Goal: Task Accomplishment & Management: Manage account settings

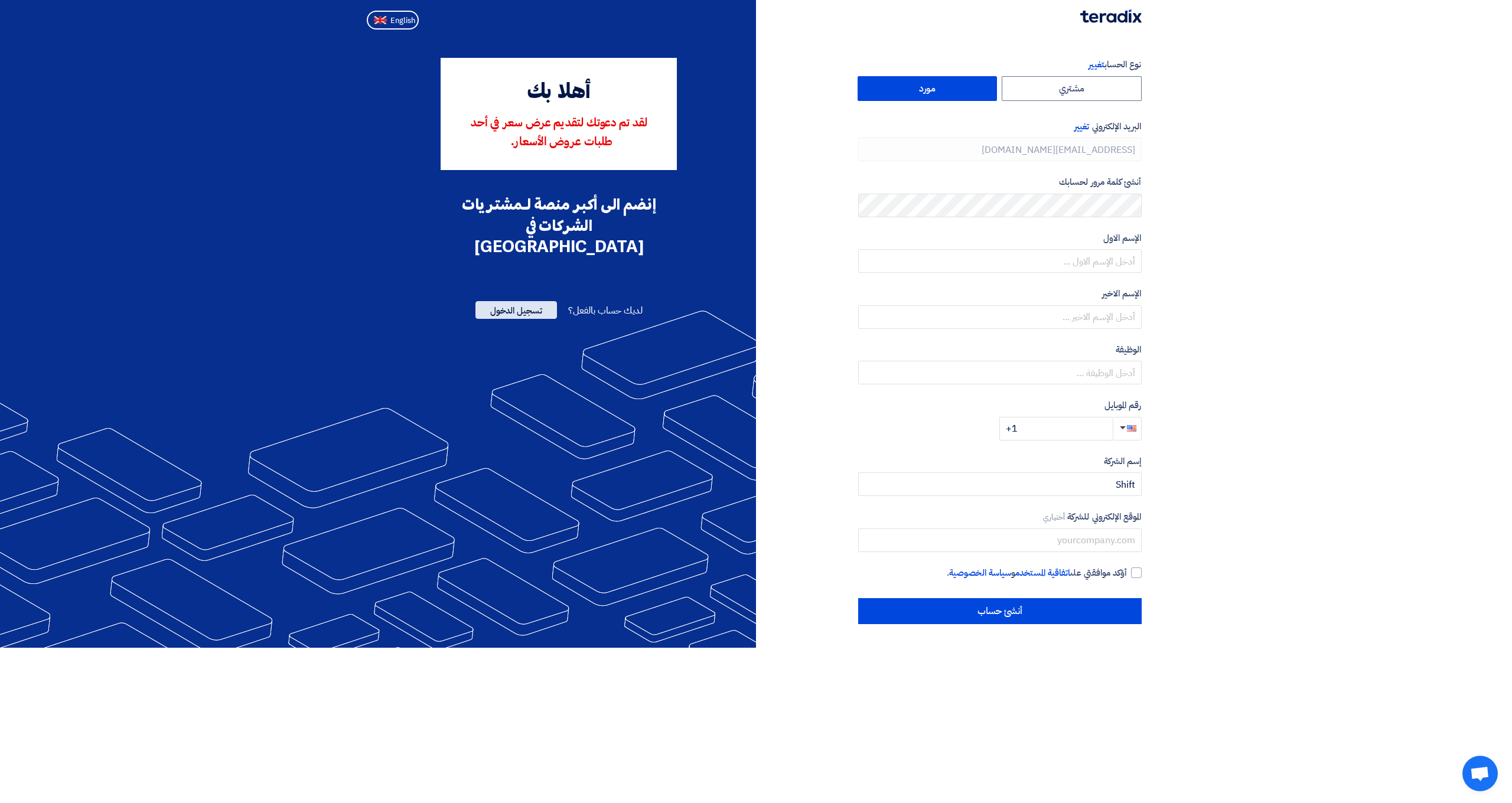
click at [523, 301] on span "تسجيل الدخول" at bounding box center [516, 310] width 82 height 18
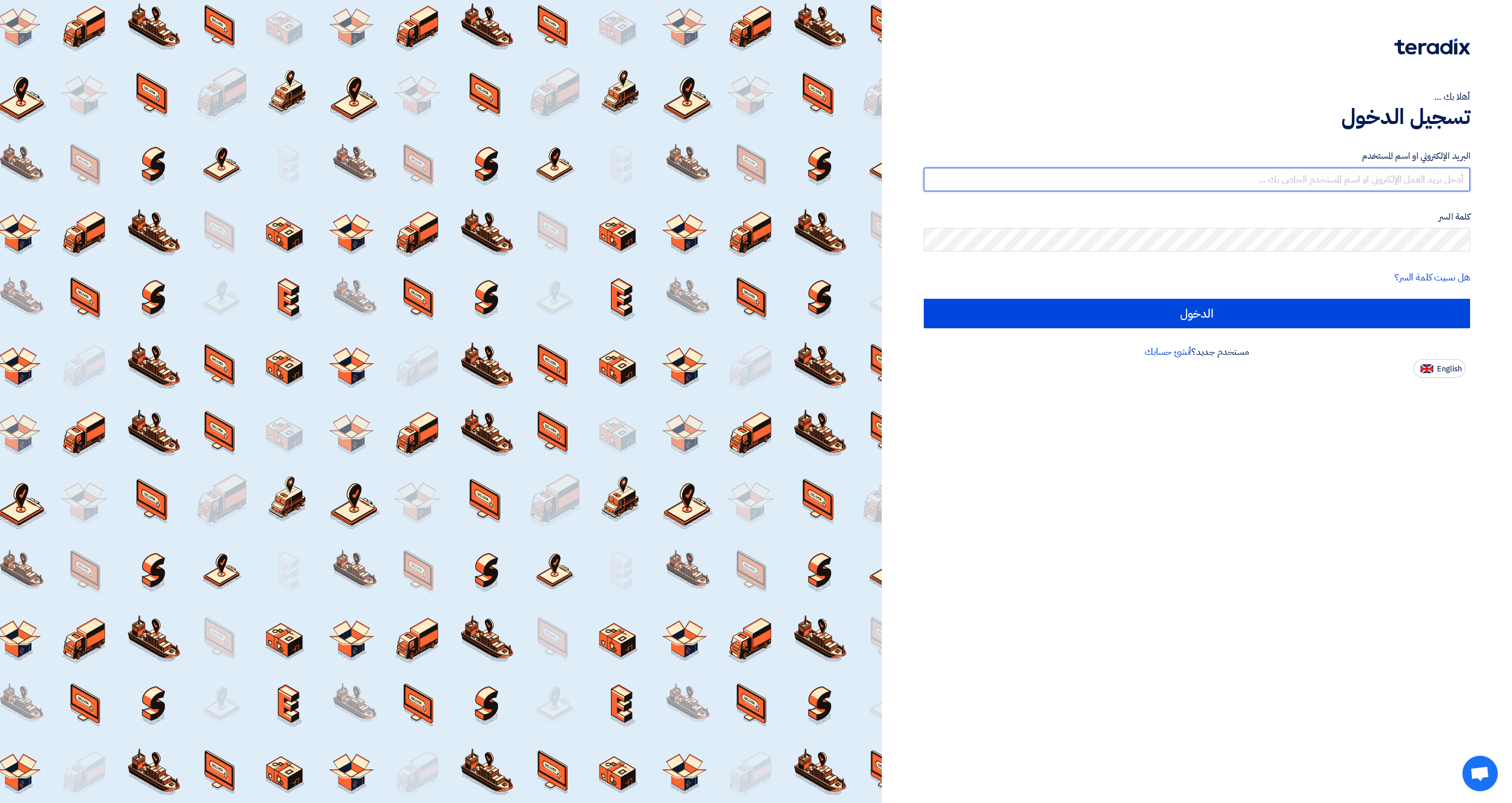
type input "[EMAIL_ADDRESS][DOMAIN_NAME]"
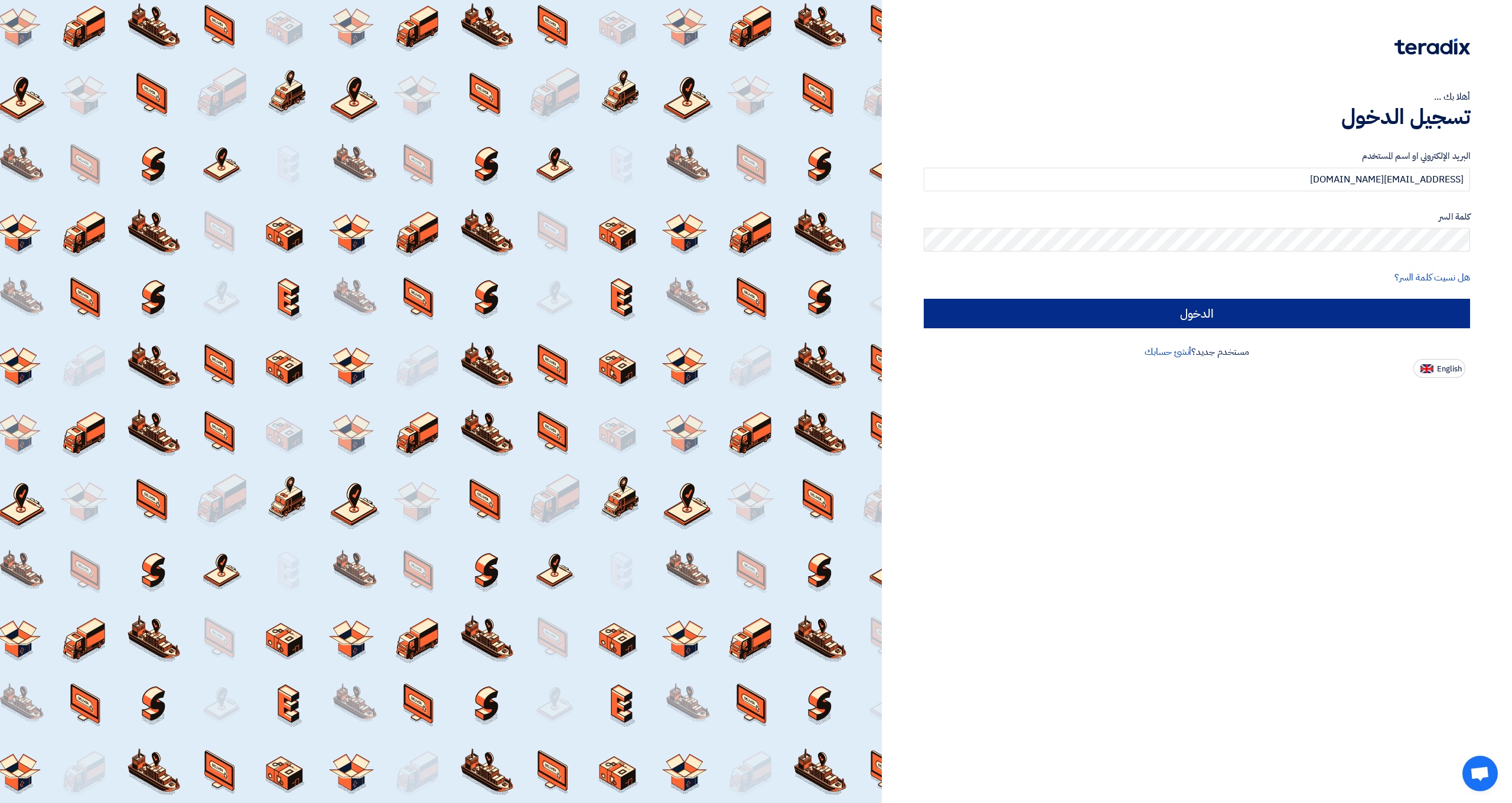
click at [1062, 316] on input "الدخول" at bounding box center [1197, 313] width 546 height 29
type input "Sign in"
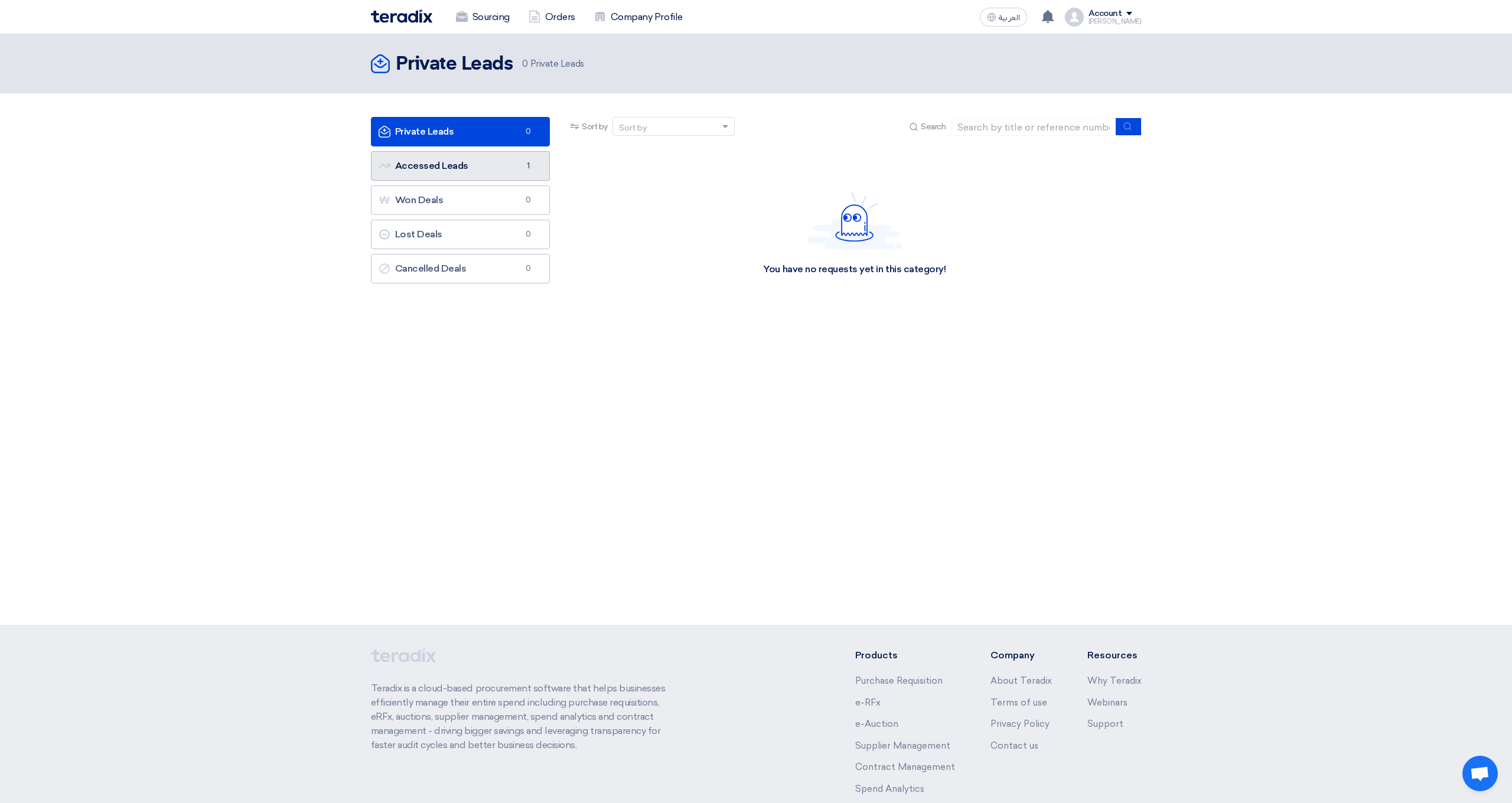
click at [436, 161] on link "Accessed Leads Accessed Leads 1" at bounding box center [460, 166] width 179 height 29
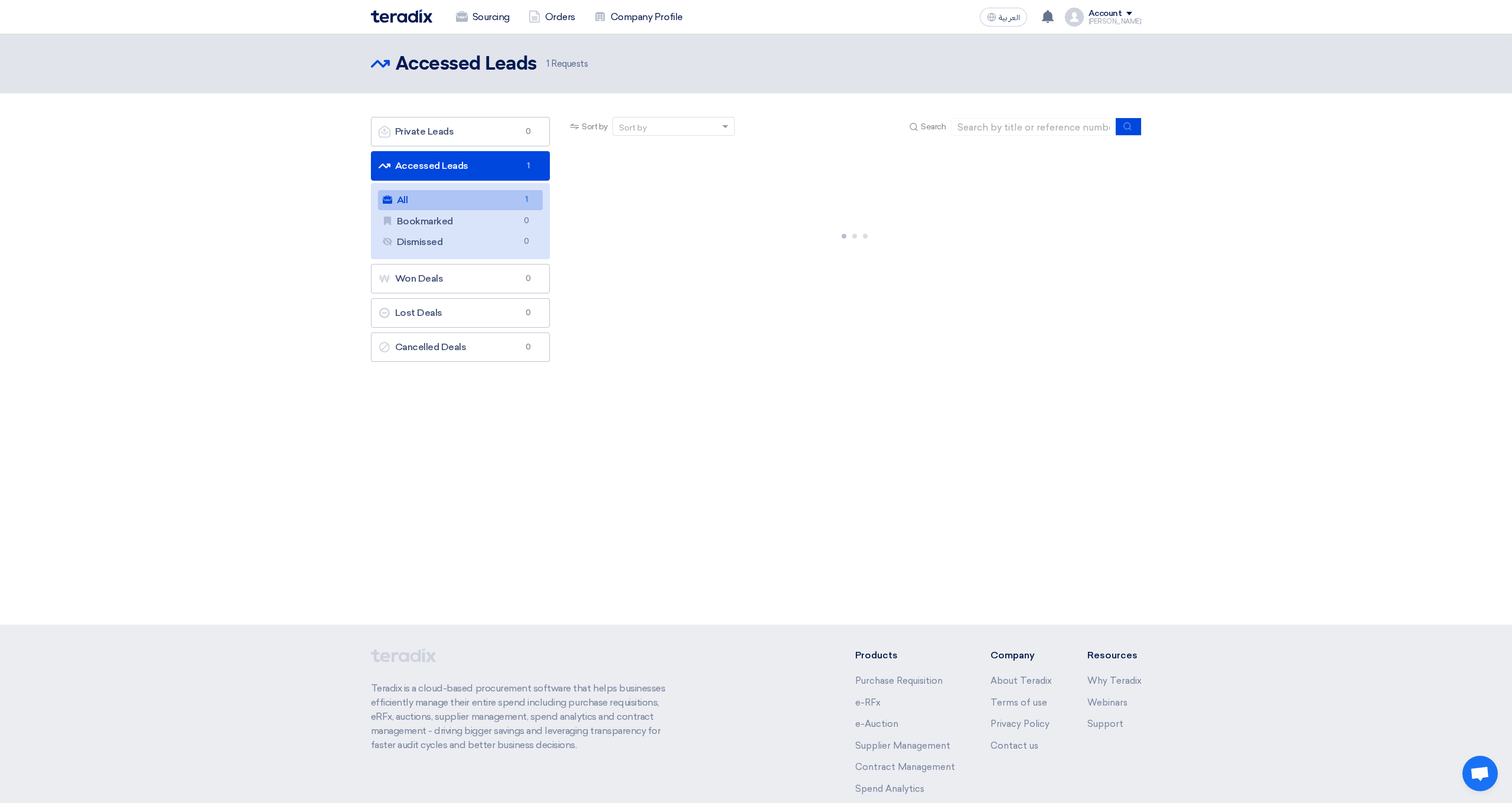
click at [464, 201] on link "All All 1" at bounding box center [460, 200] width 166 height 20
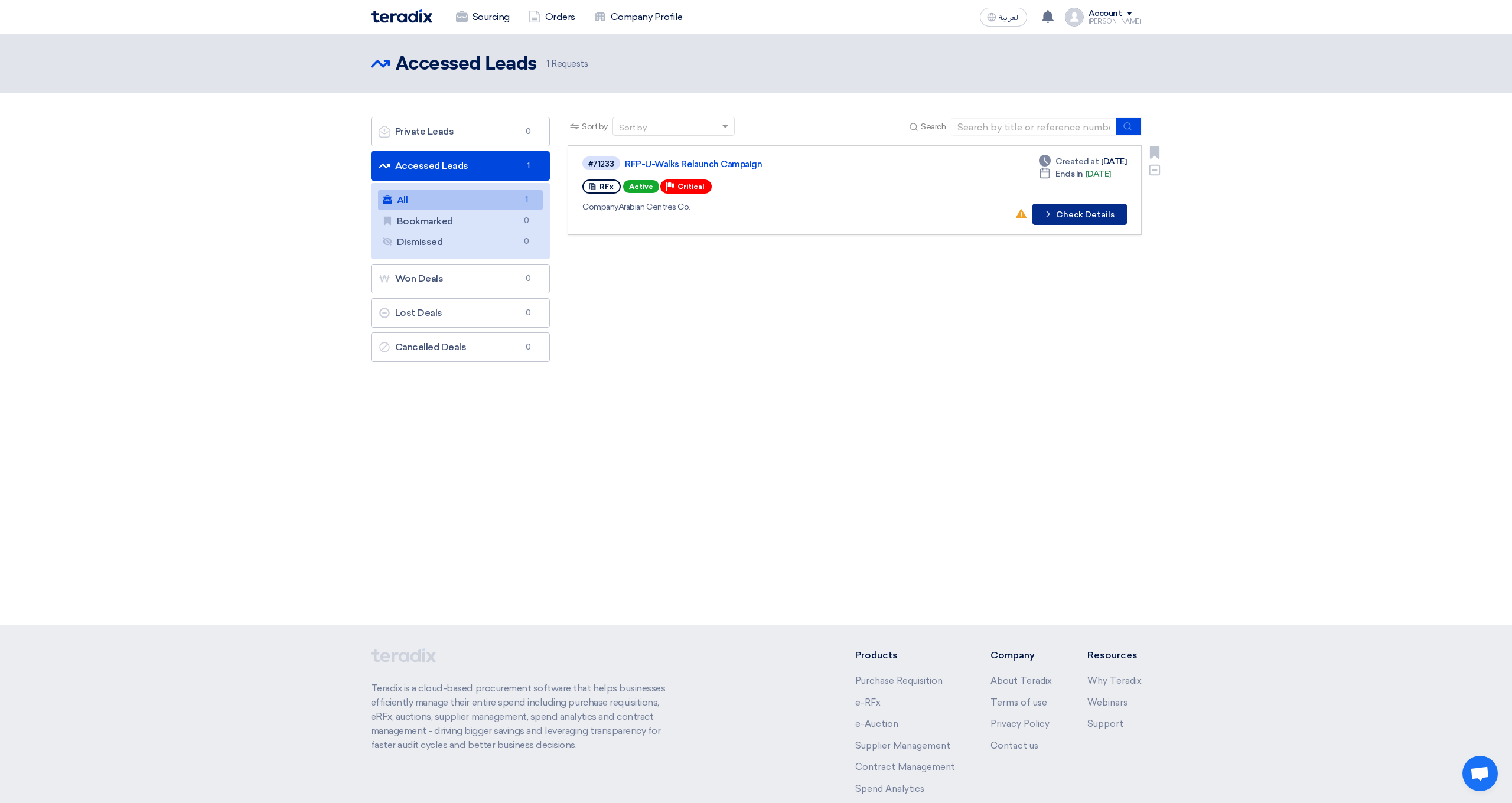
click at [1063, 213] on button "Check details Check Details" at bounding box center [1080, 214] width 95 height 21
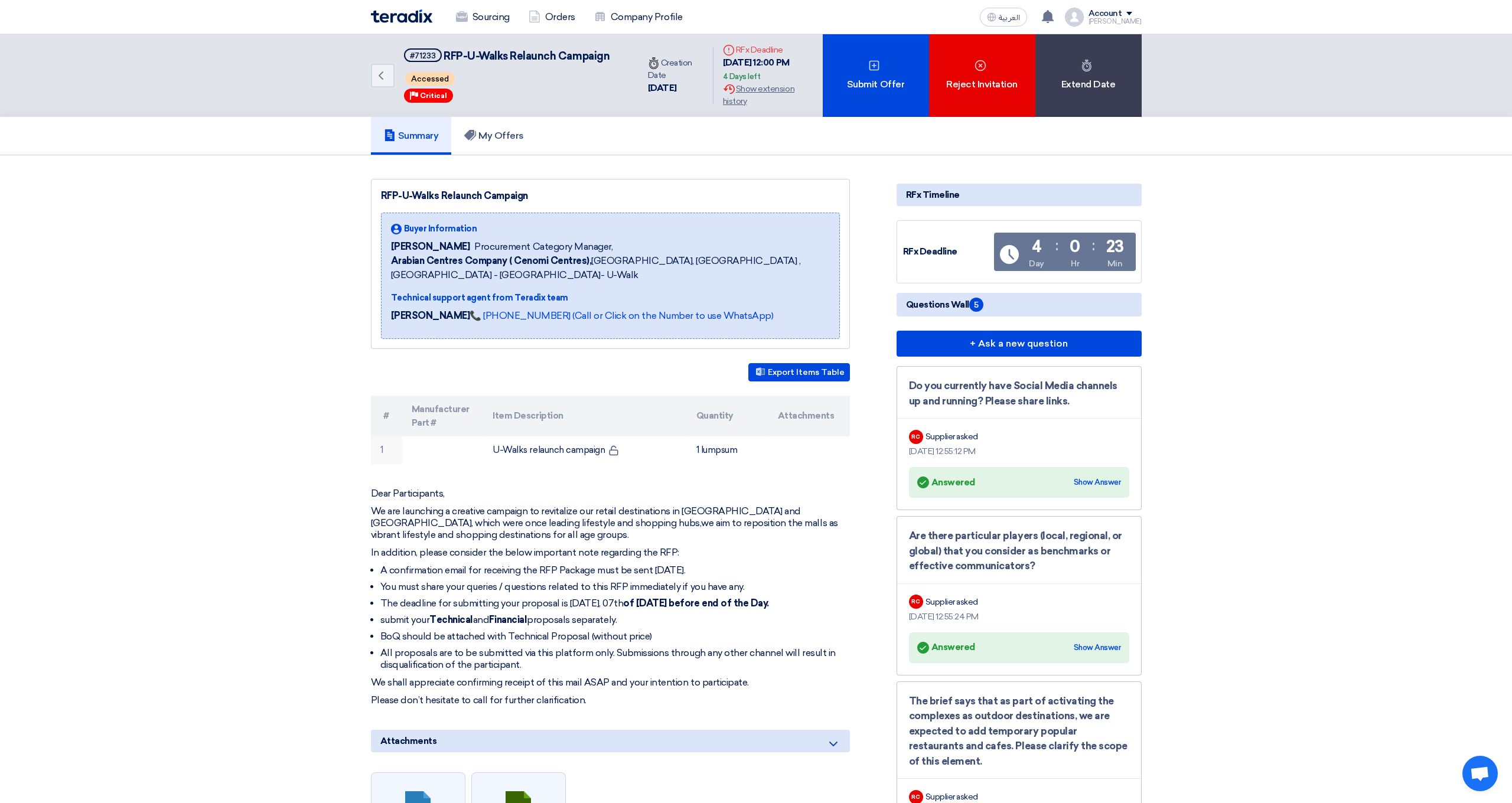
click at [955, 300] on span "Questions Wall 5" at bounding box center [945, 305] width 77 height 14
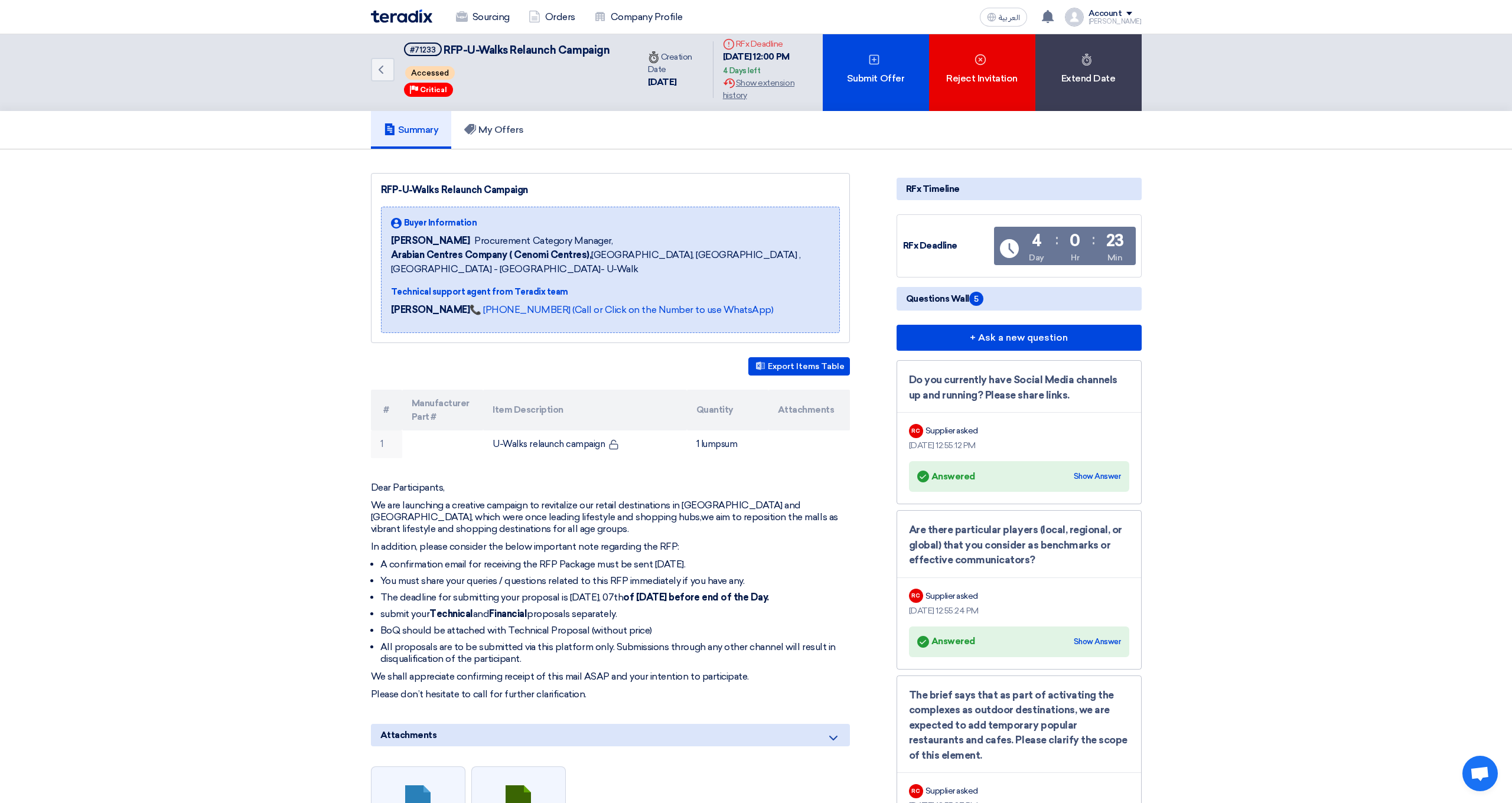
scroll to position [7, 0]
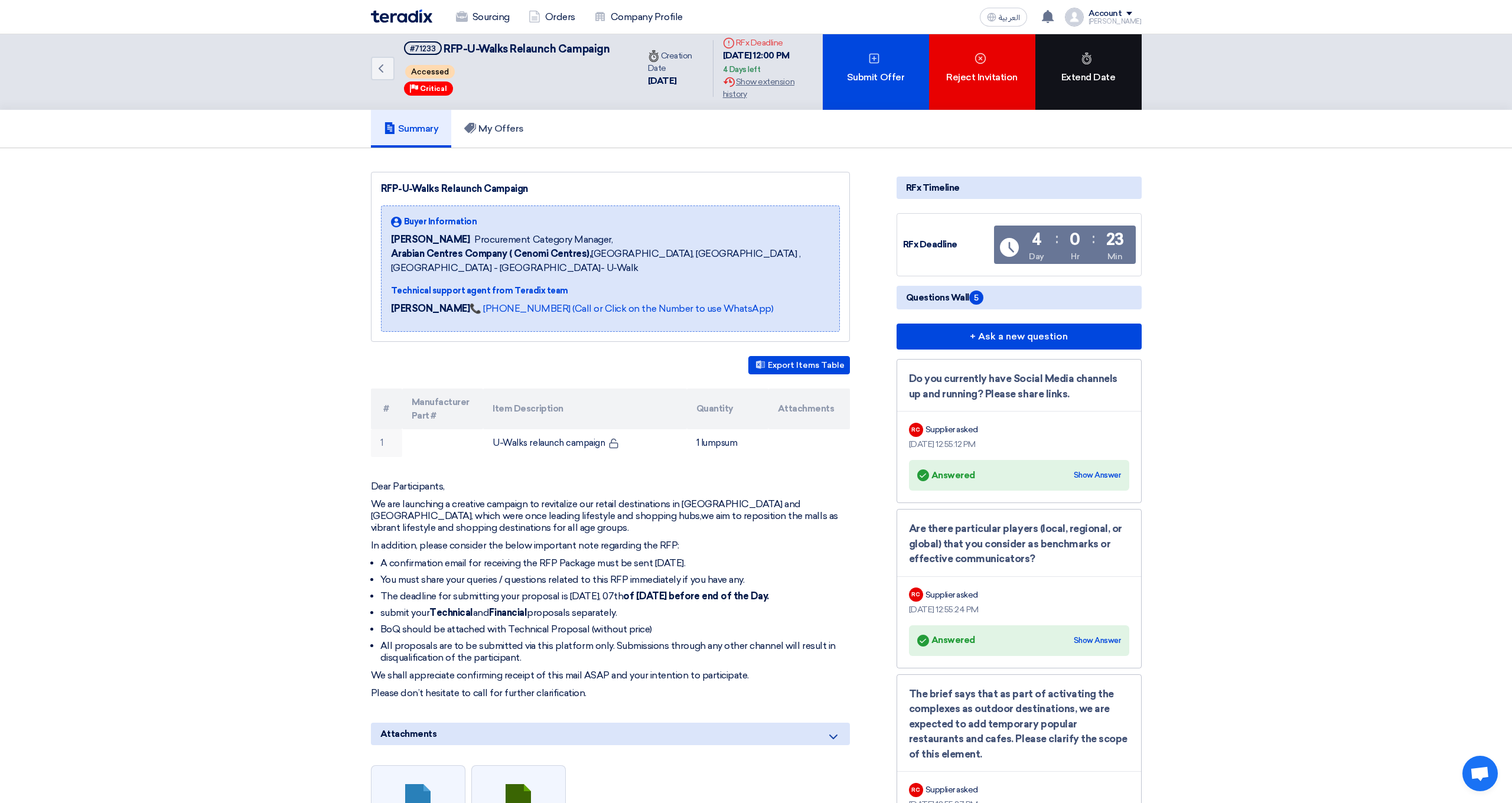
click at [1094, 78] on div "Extend Date" at bounding box center [1088, 68] width 106 height 82
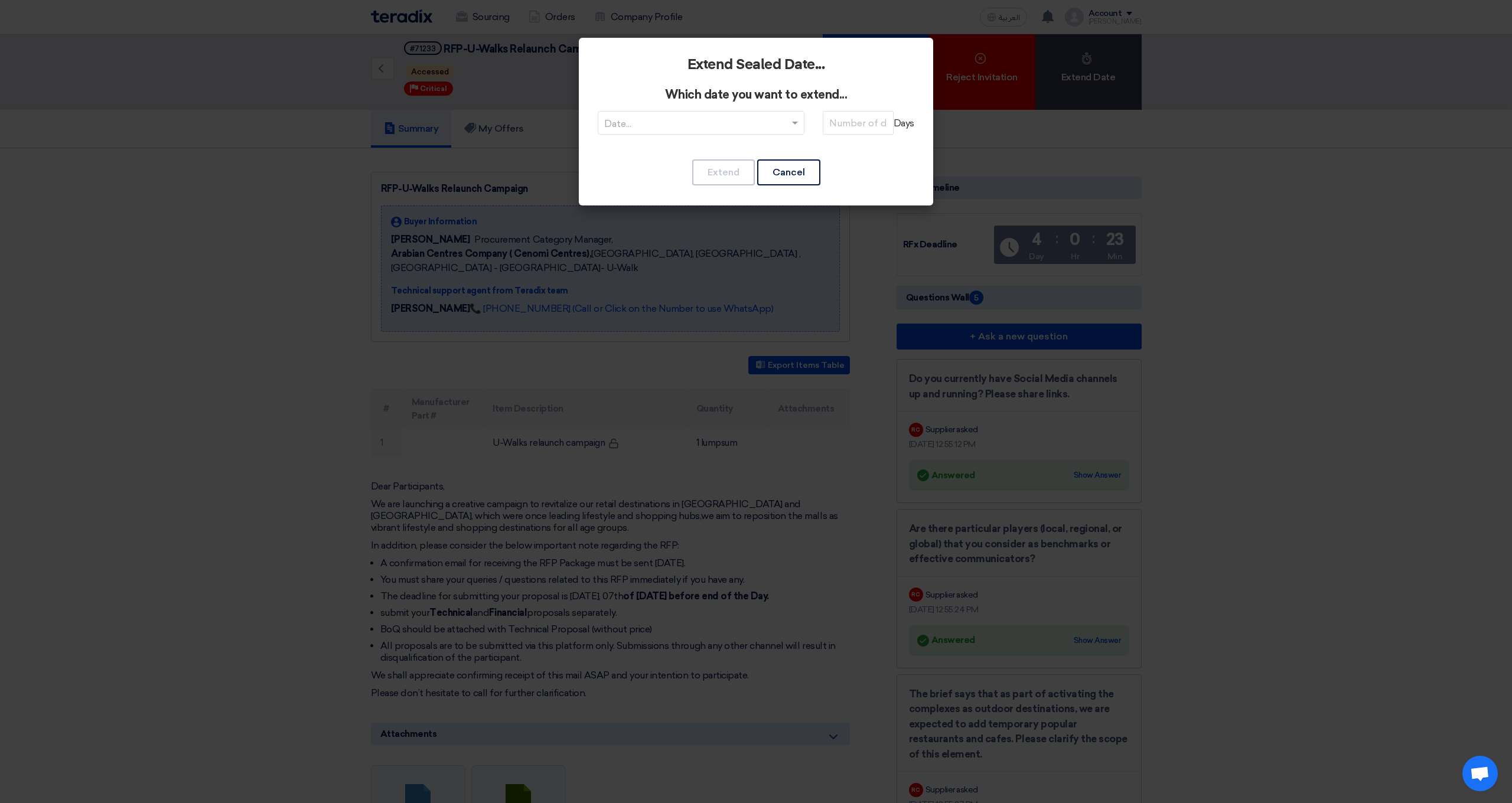
click at [695, 132] on input "text" at bounding box center [695, 124] width 182 height 20
click at [685, 149] on span "RFQDeadline: [DATE]" at bounding box center [701, 146] width 95 height 11
click at [870, 127] on input "number" at bounding box center [859, 123] width 71 height 24
type input "4"
click at [713, 170] on button "Extend" at bounding box center [724, 172] width 63 height 26
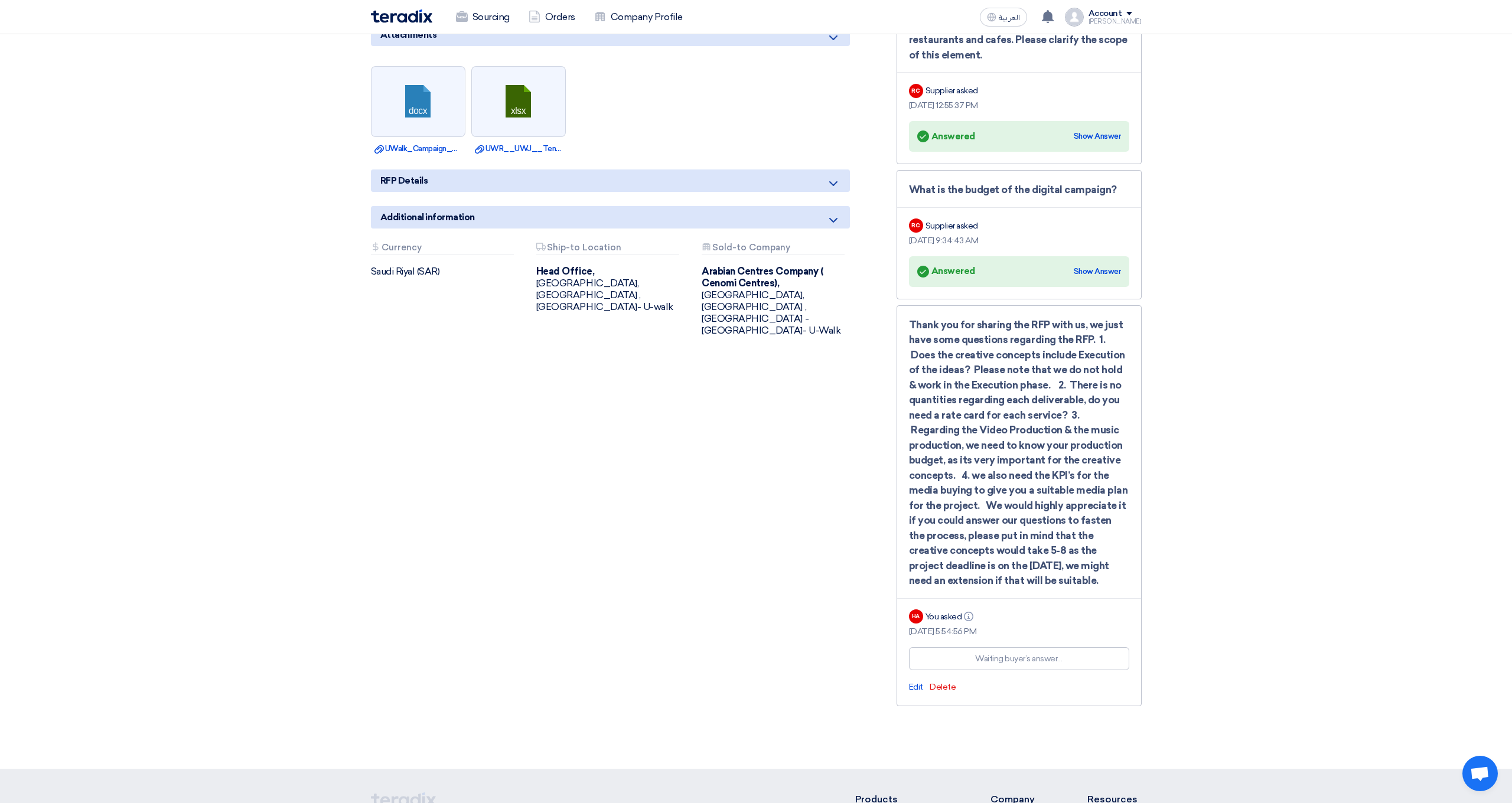
scroll to position [710, 0]
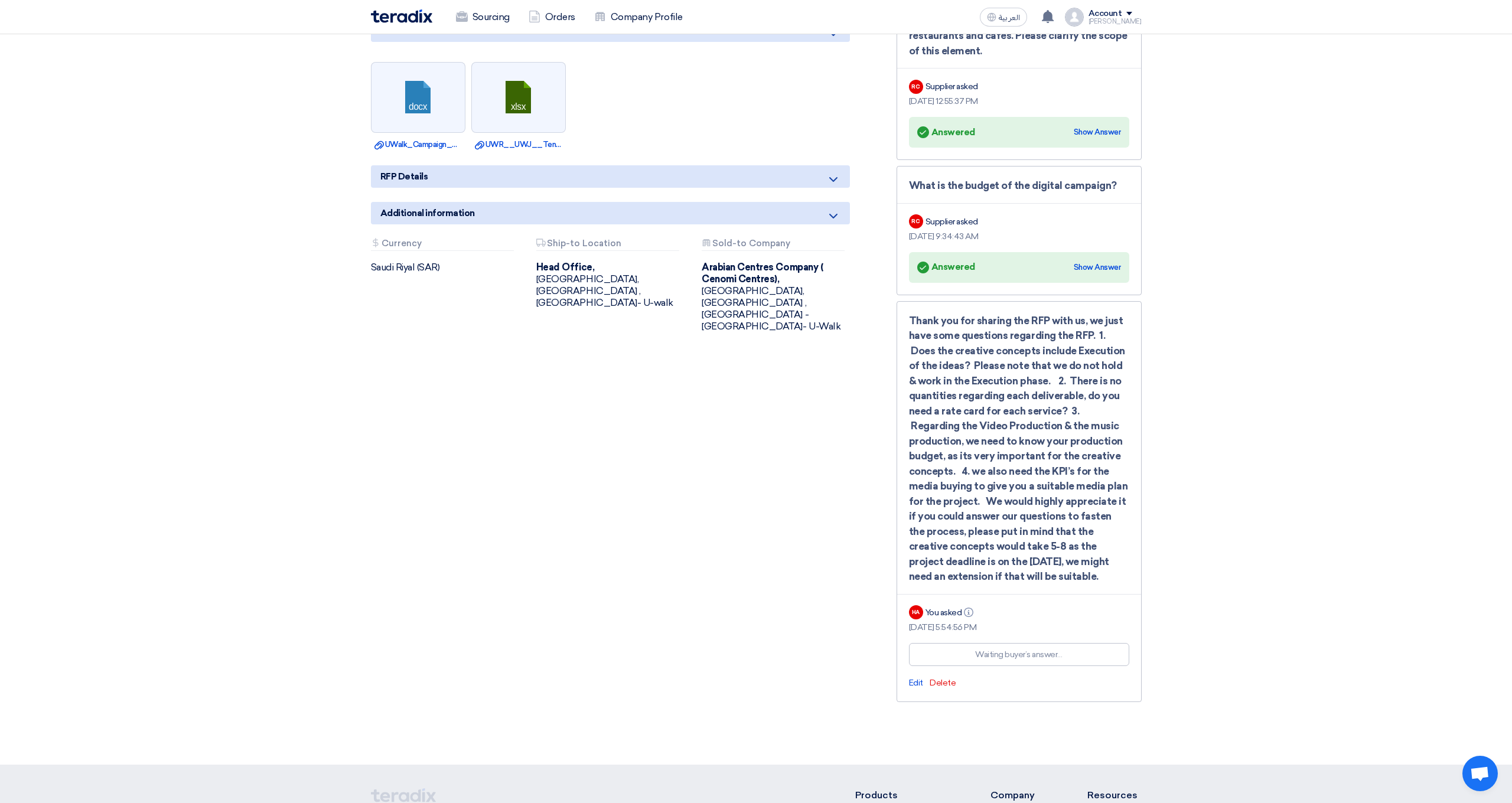
click at [1063, 401] on div "Thank you for sharing the RFP with us, we just have some questions regarding th…" at bounding box center [1019, 449] width 220 height 271
click at [970, 609] on div "HA You asked Info" at bounding box center [1019, 612] width 220 height 17
click at [1024, 409] on div "Thank you for sharing the RFP with us, we just have some questions regarding th…" at bounding box center [1019, 449] width 220 height 271
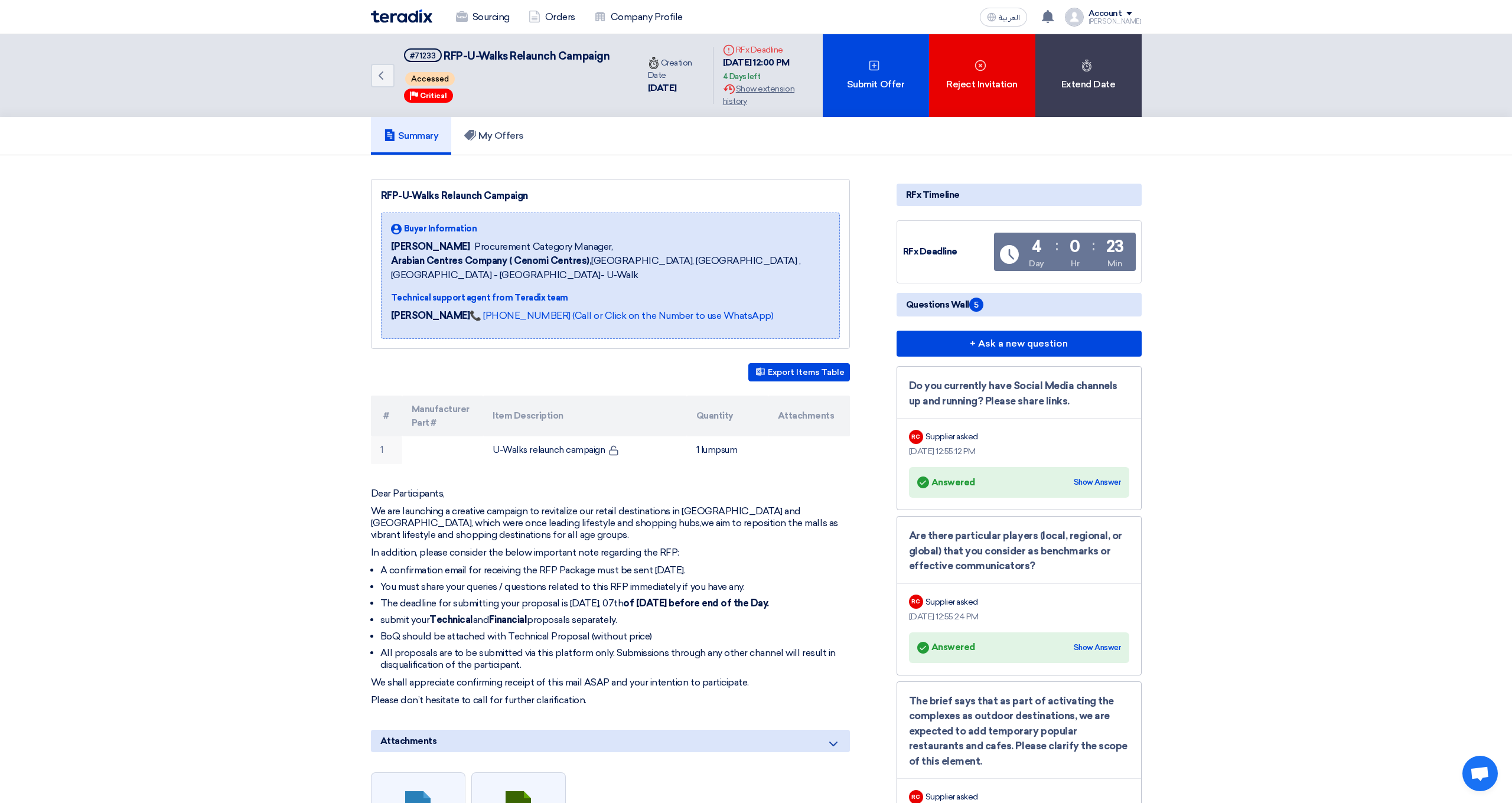
scroll to position [0, 0]
